Goal: Book appointment/travel/reservation

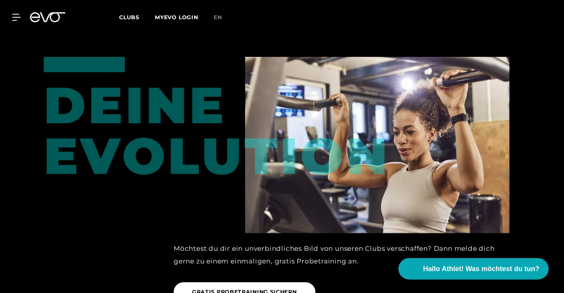
scroll to position [744, 0]
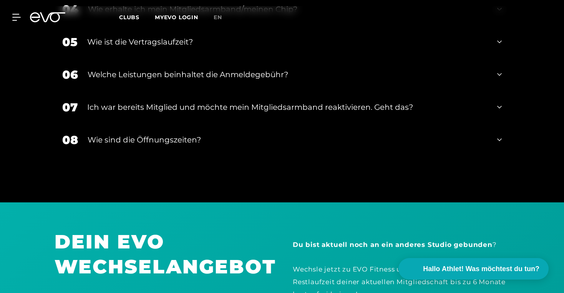
scroll to position [1327, 0]
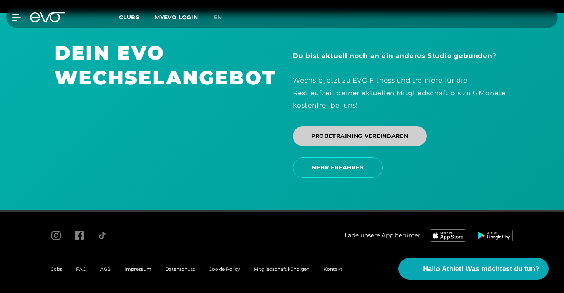
click at [340, 138] on span "PROBETRAINING VEREINBAREN" at bounding box center [359, 136] width 97 height 8
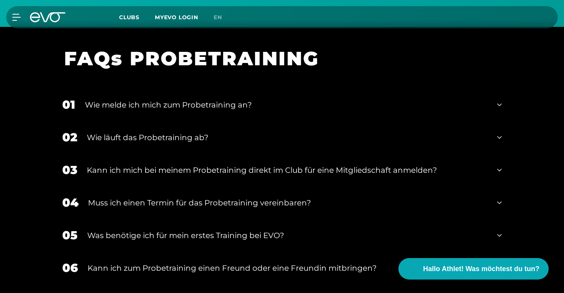
scroll to position [815, 0]
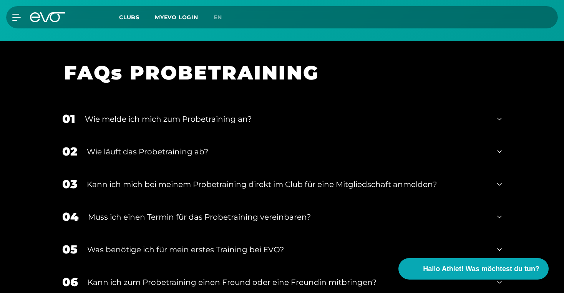
click at [353, 88] on div "FAQs PROBETRAINING" at bounding box center [282, 77] width 455 height 52
click at [341, 118] on div "Wie melde ich mich zum Probetraining an?" at bounding box center [286, 119] width 402 height 12
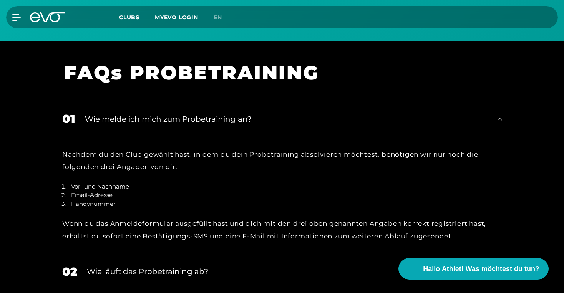
click at [341, 118] on div "Wie melde ich mich zum Probetraining an?" at bounding box center [286, 119] width 402 height 12
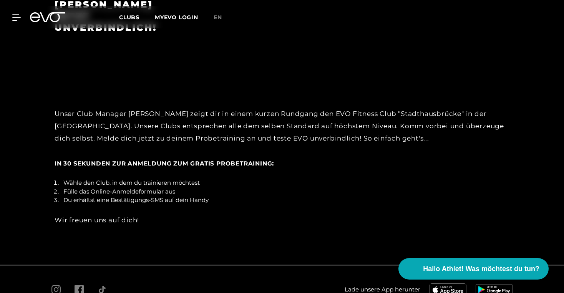
scroll to position [1350, 0]
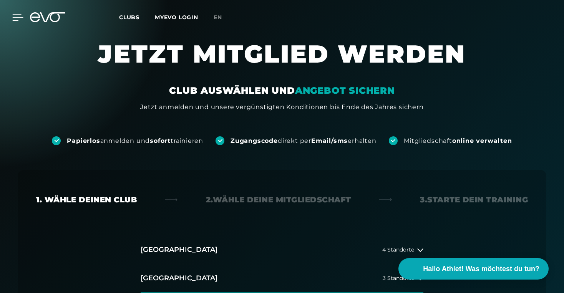
click at [14, 17] on icon at bounding box center [17, 17] width 11 height 7
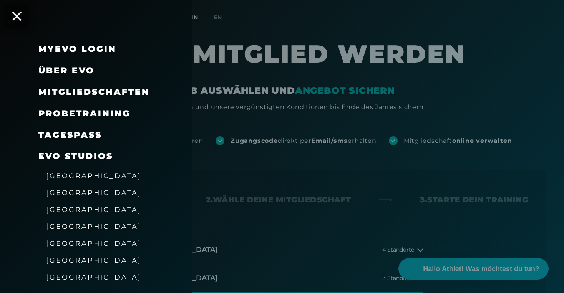
click at [101, 114] on span "Probetraining" at bounding box center [84, 113] width 92 height 10
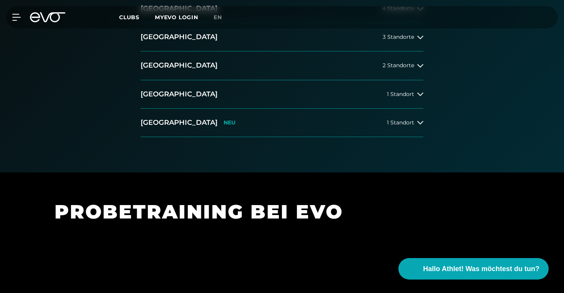
scroll to position [219, 0]
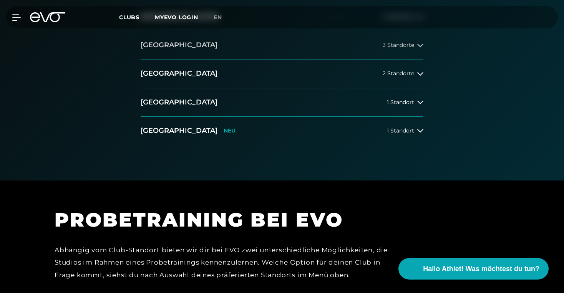
click at [175, 51] on button "Berlin 3 Standorte" at bounding box center [282, 45] width 283 height 28
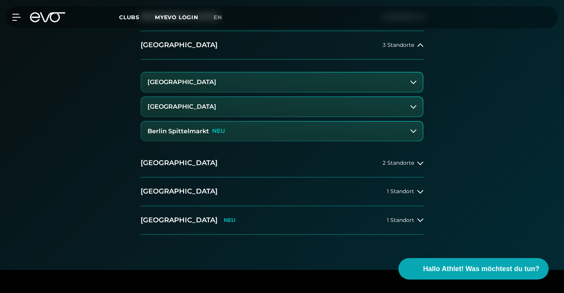
click at [187, 83] on h3 "Berlin Alexanderplatz" at bounding box center [181, 82] width 69 height 7
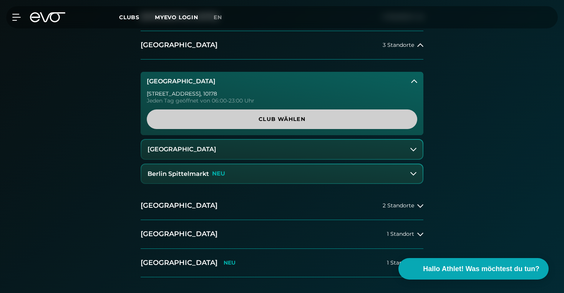
click at [200, 115] on span "Club wählen" at bounding box center [281, 119] width 233 height 8
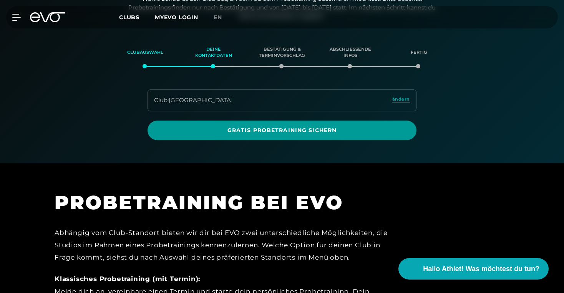
scroll to position [132, 0]
click at [240, 134] on span "Gratis Probetraining sichern" at bounding box center [282, 131] width 232 height 8
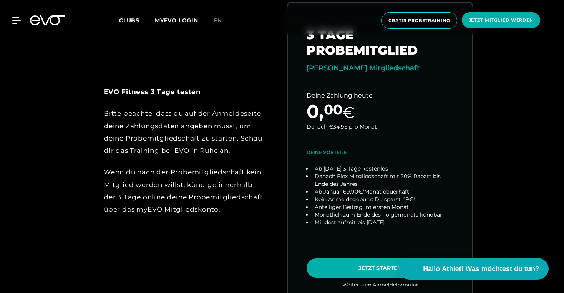
scroll to position [367, 0]
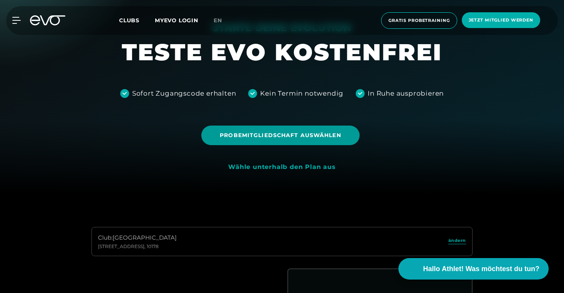
click at [329, 130] on span "Probemitgliedschaft auswählen" at bounding box center [280, 136] width 158 height 20
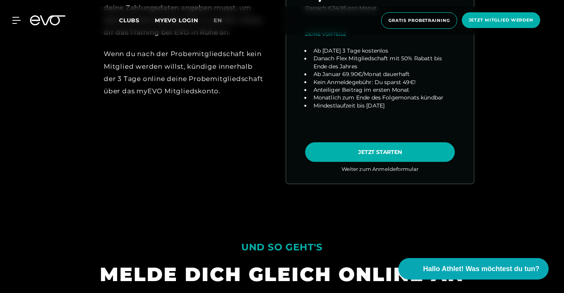
scroll to position [416, 0]
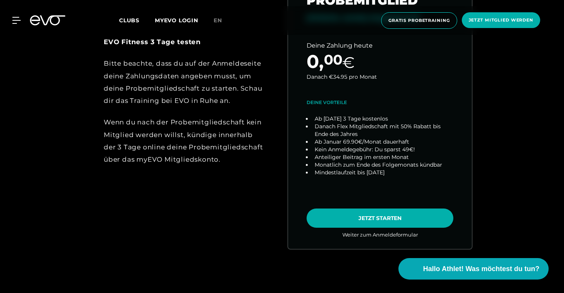
click at [197, 156] on div "Wenn du nach der Probemitgliedschaft kein Mitglied werden willst, kündige inner…" at bounding box center [184, 141] width 161 height 50
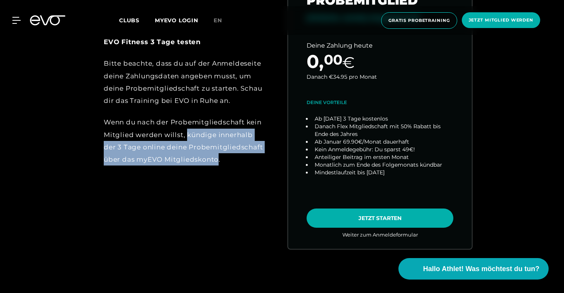
drag, startPoint x: 197, startPoint y: 156, endPoint x: 198, endPoint y: 137, distance: 18.8
click at [198, 137] on div "Wenn du nach der Probemitgliedschaft kein Mitglied werden willst, kündige inner…" at bounding box center [184, 141] width 161 height 50
drag, startPoint x: 198, startPoint y: 137, endPoint x: 199, endPoint y: 166, distance: 29.2
click at [199, 166] on div "EVO Fitness 3 Tage testen Bitte beachte, dass du auf der Anmeldeseite deine Zah…" at bounding box center [183, 100] width 185 height 173
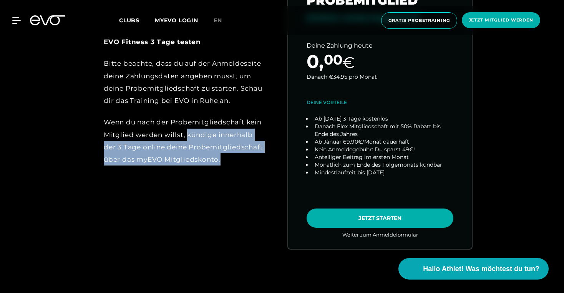
click at [199, 166] on div "EVO Fitness 3 Tage testen Bitte beachte, dass du auf der Anmeldeseite deine Zah…" at bounding box center [183, 100] width 185 height 173
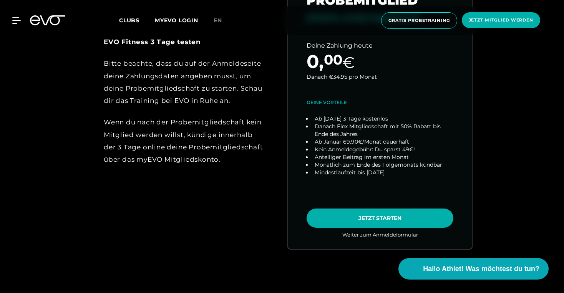
click at [202, 161] on div "Wenn du nach der Probemitgliedschaft kein Mitglied werden willst, kündige inner…" at bounding box center [184, 141] width 161 height 50
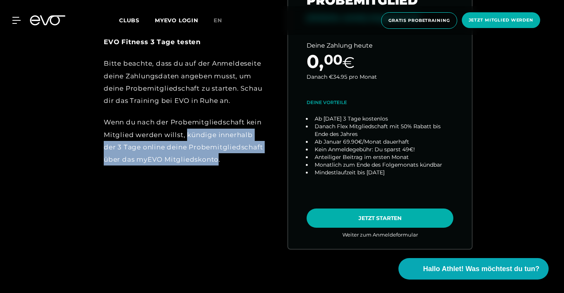
drag, startPoint x: 202, startPoint y: 161, endPoint x: 205, endPoint y: 134, distance: 27.2
click at [205, 135] on div "Wenn du nach der Probemitgliedschaft kein Mitglied werden willst, kündige inner…" at bounding box center [184, 141] width 161 height 50
click at [205, 134] on div "Wenn du nach der Probemitgliedschaft kein Mitglied werden willst, kündige inner…" at bounding box center [184, 141] width 161 height 50
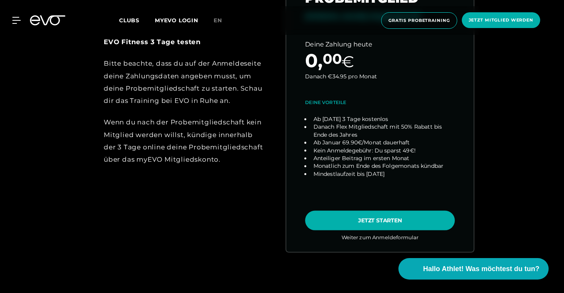
click at [362, 219] on link "choose plan" at bounding box center [379, 101] width 187 height 302
